Goal: Information Seeking & Learning: Check status

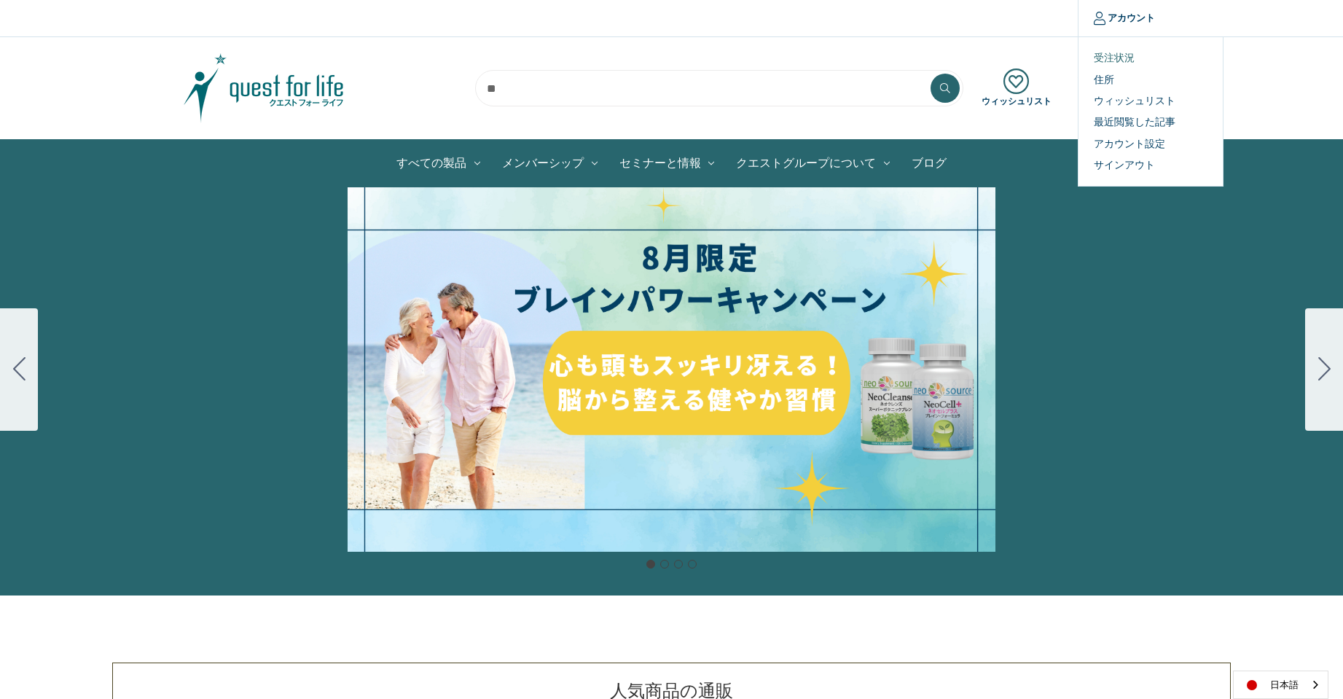
click at [1102, 59] on link "受注状況" at bounding box center [1150, 57] width 144 height 21
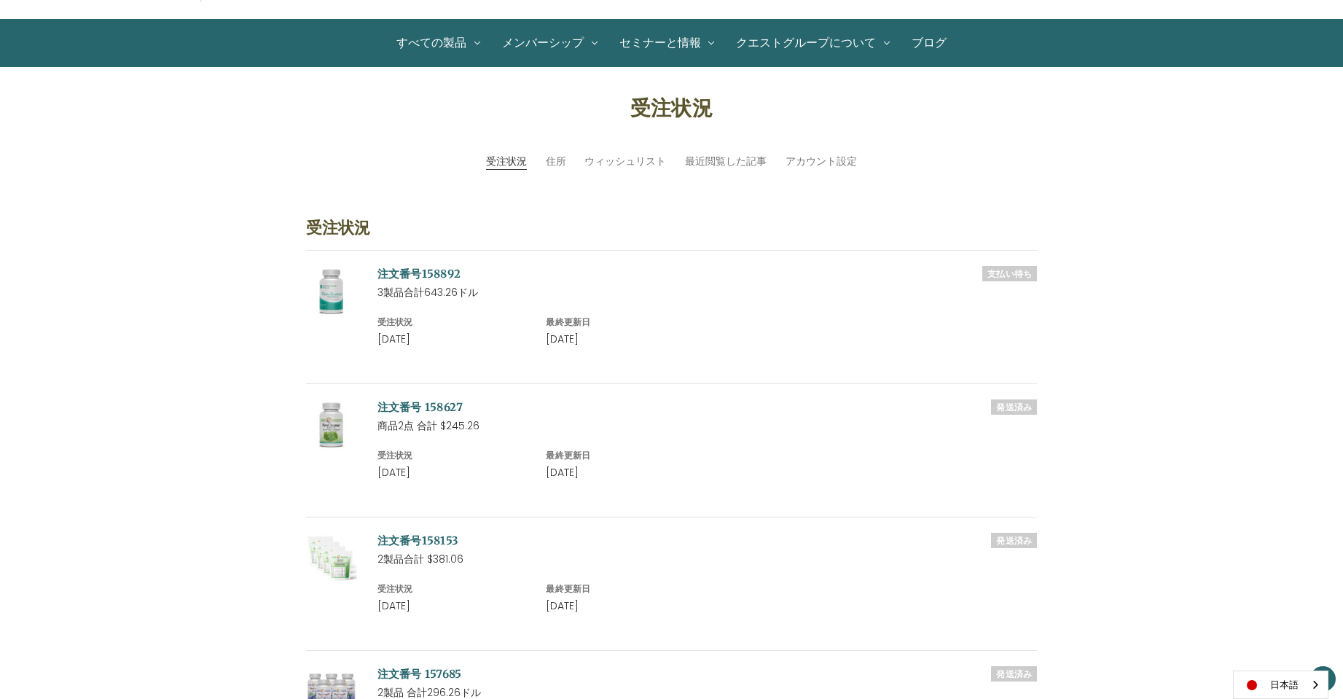
scroll to position [146, 0]
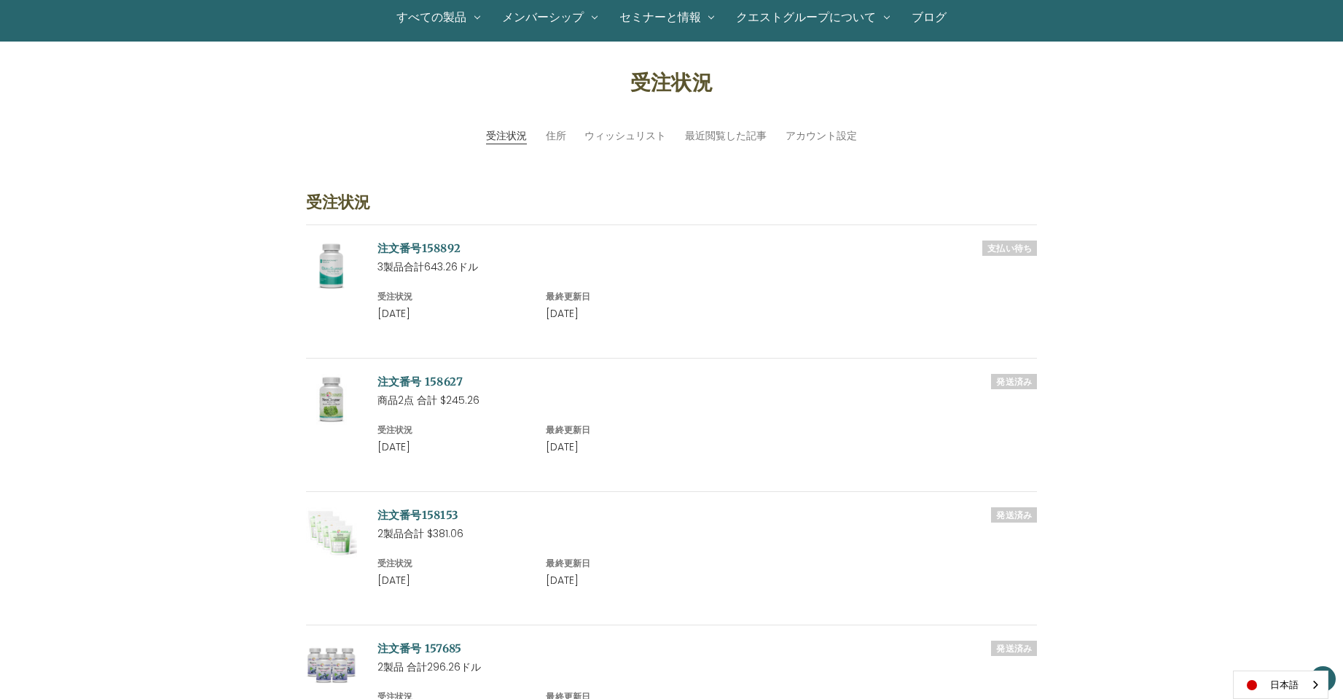
click at [448, 248] on link "注文番号158892" at bounding box center [419, 248] width 84 height 14
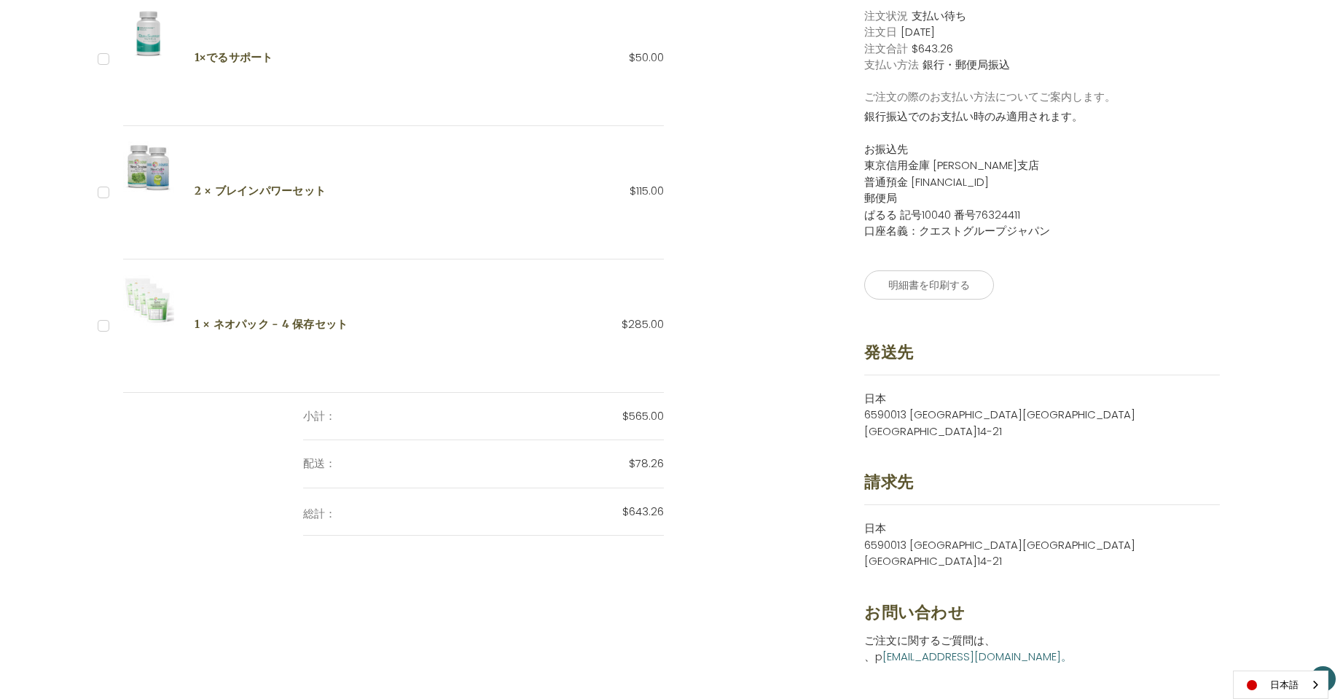
scroll to position [291, 0]
